Goal: Find specific page/section: Find specific page/section

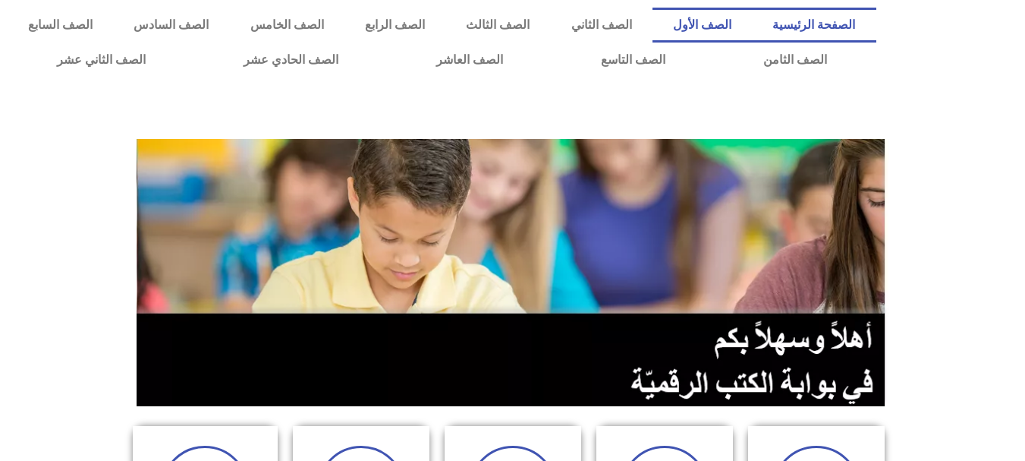
click at [729, 22] on link "الصف الأول" at bounding box center [702, 25] width 99 height 35
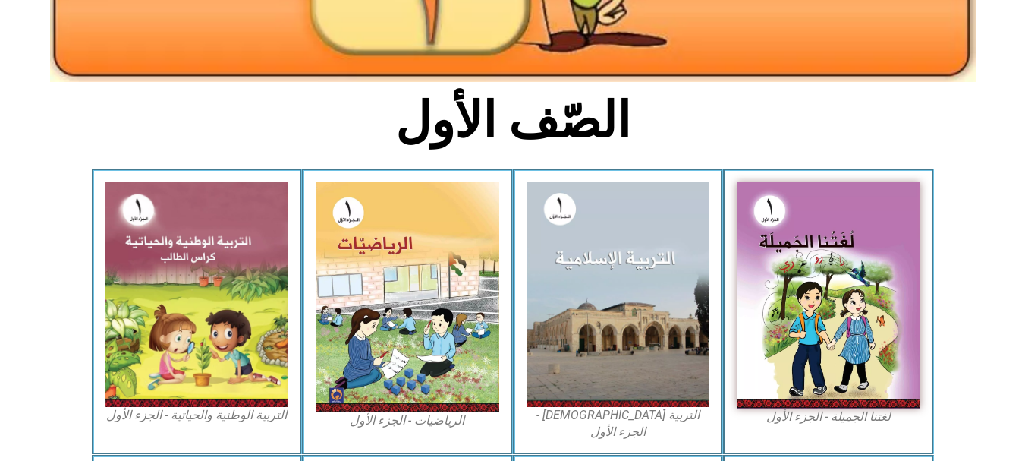
scroll to position [374, 0]
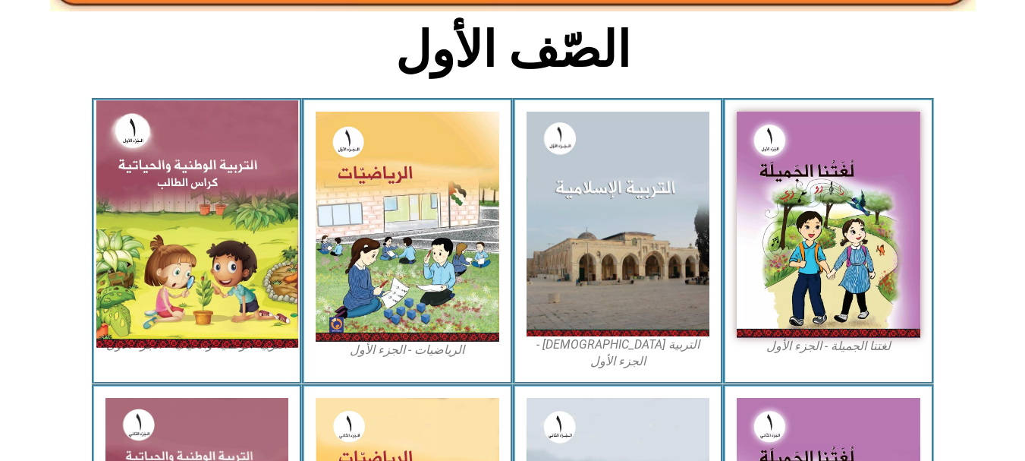
click at [256, 254] on img at bounding box center [197, 223] width 202 height 247
click at [216, 266] on img at bounding box center [197, 223] width 202 height 247
click at [167, 192] on img at bounding box center [197, 223] width 202 height 247
click at [242, 274] on img at bounding box center [197, 223] width 202 height 247
click at [274, 297] on img at bounding box center [197, 223] width 202 height 247
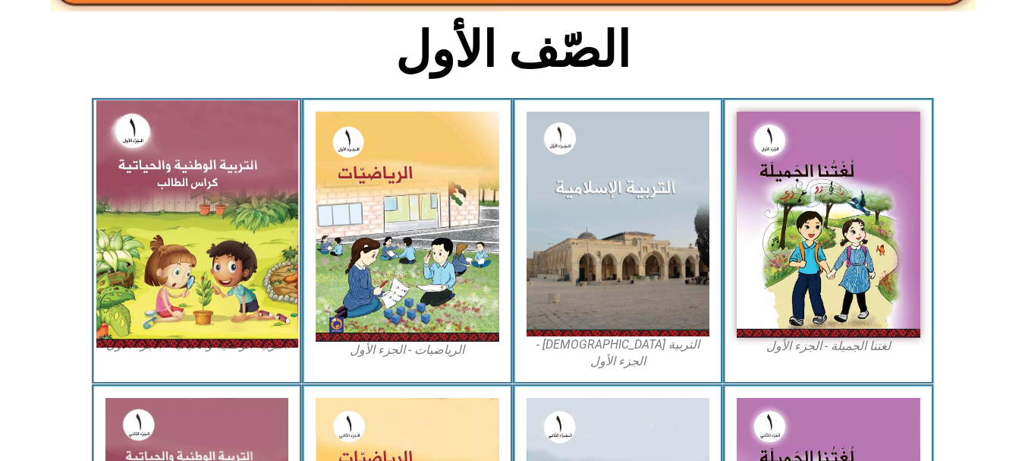
click at [271, 299] on img at bounding box center [197, 223] width 202 height 247
click at [166, 274] on img at bounding box center [197, 223] width 202 height 247
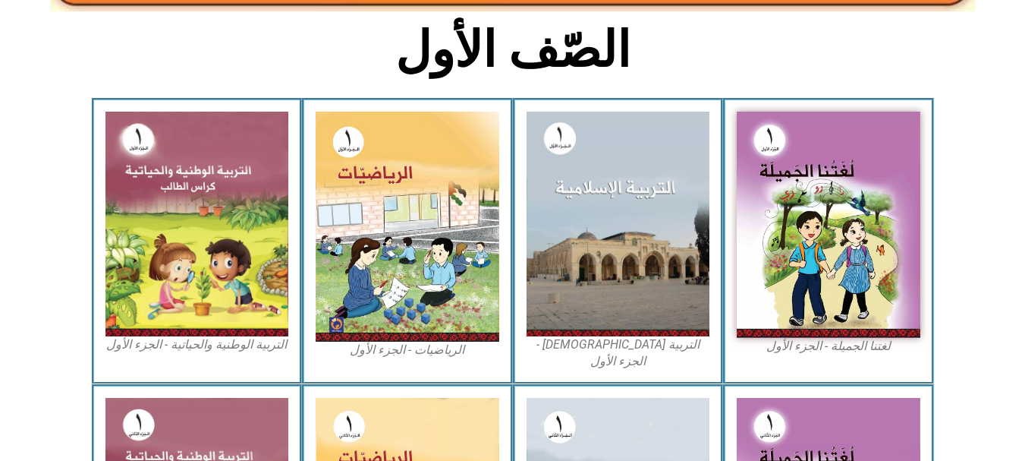
click at [161, 339] on figcaption "التربية الوطنية والحياتية - الجزء الأول​" at bounding box center [197, 344] width 184 height 17
click at [140, 341] on figcaption "التربية الوطنية والحياتية - الجزء الأول​" at bounding box center [197, 344] width 184 height 17
